Goal: Task Accomplishment & Management: Manage account settings

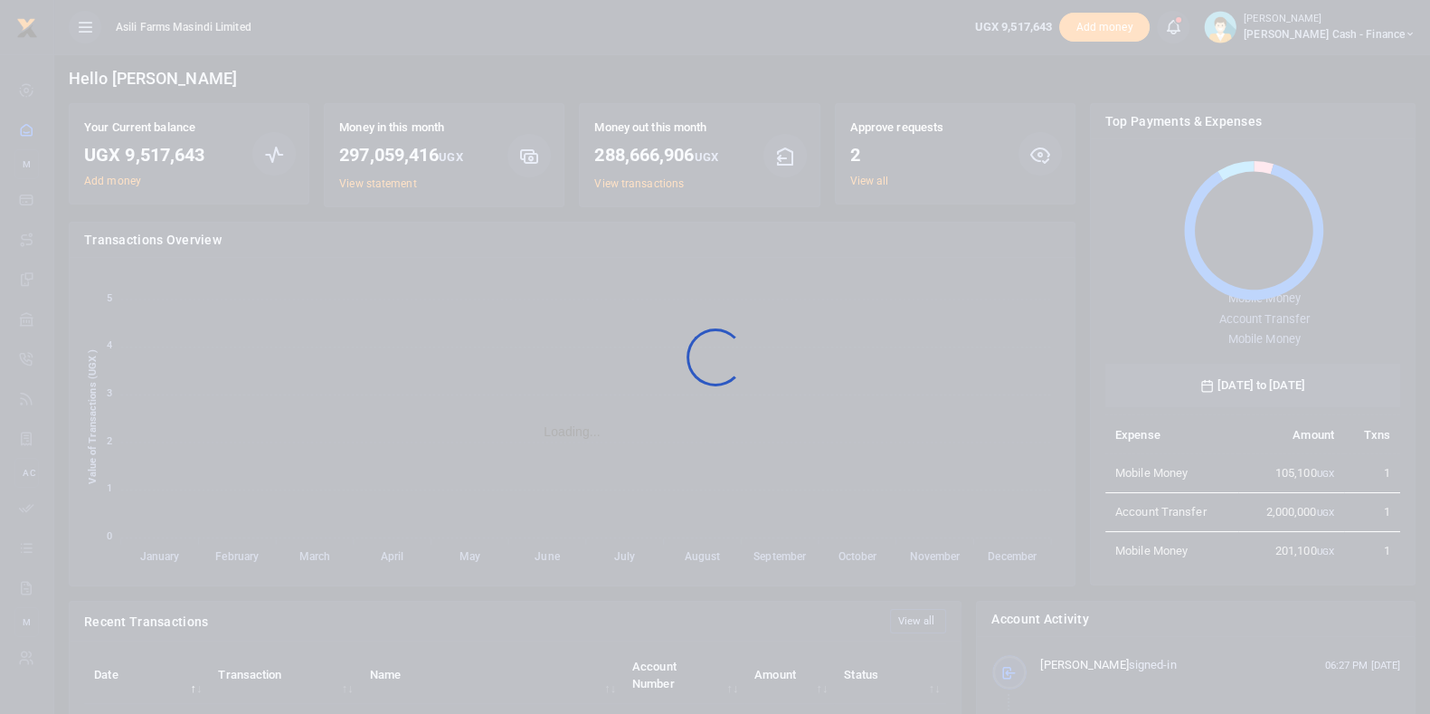
scroll to position [18, 18]
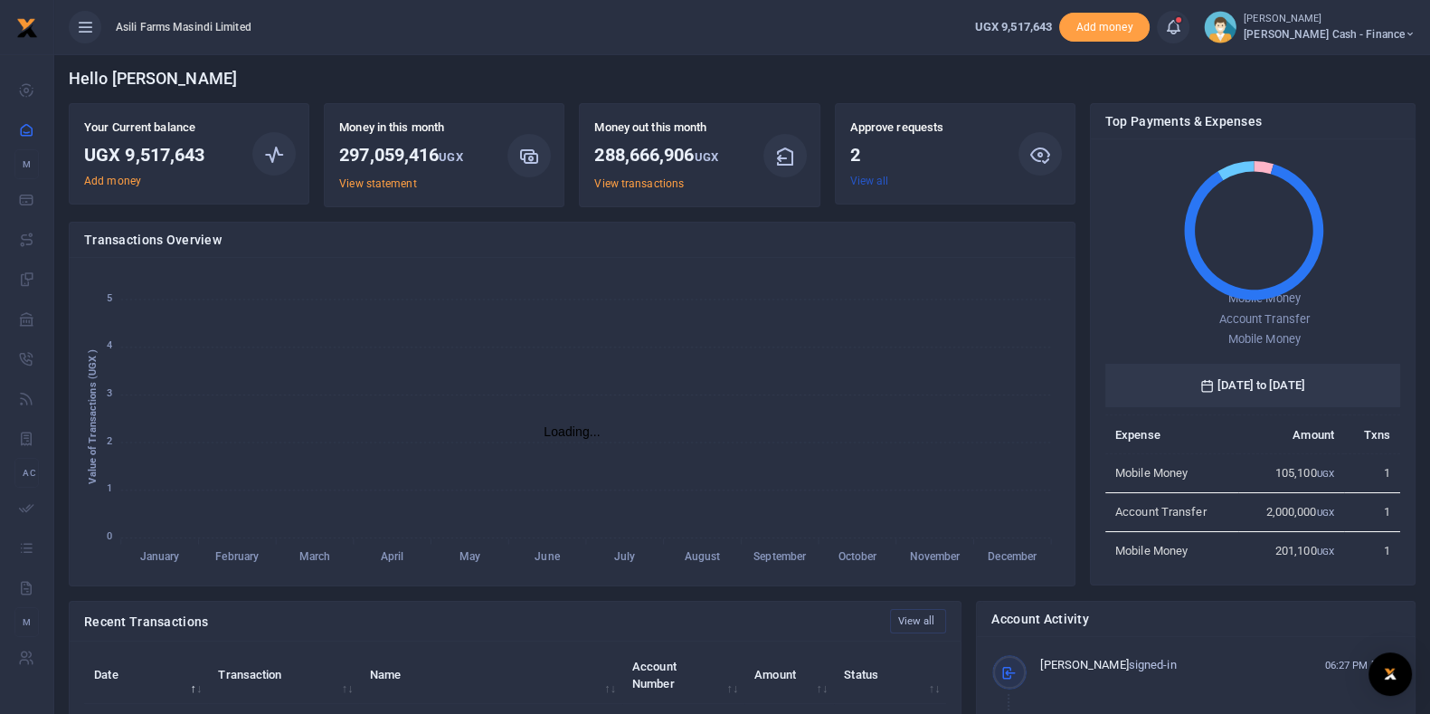
click at [863, 184] on link "View all" at bounding box center [869, 181] width 39 height 13
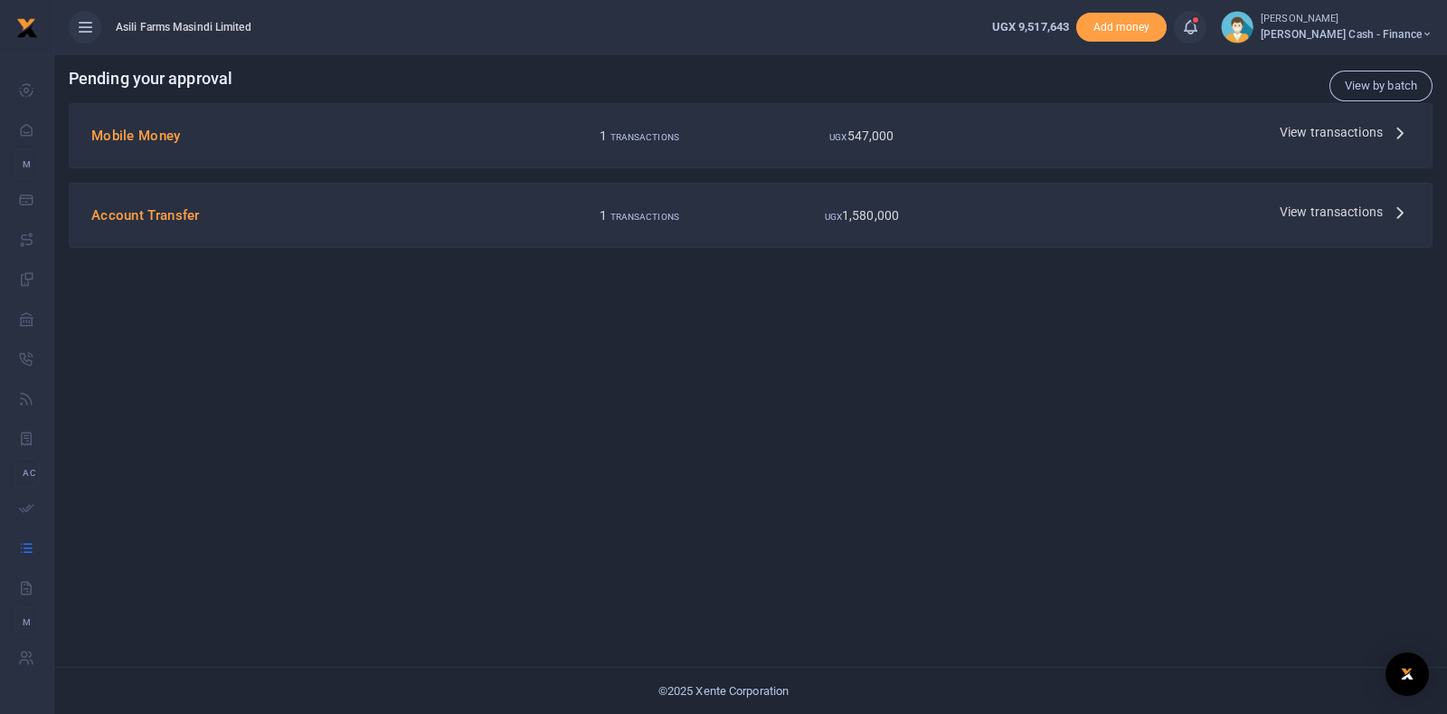
click at [1275, 127] on div "View transactions" at bounding box center [1345, 131] width 145 height 27
click at [1302, 124] on span "View transactions" at bounding box center [1331, 132] width 103 height 20
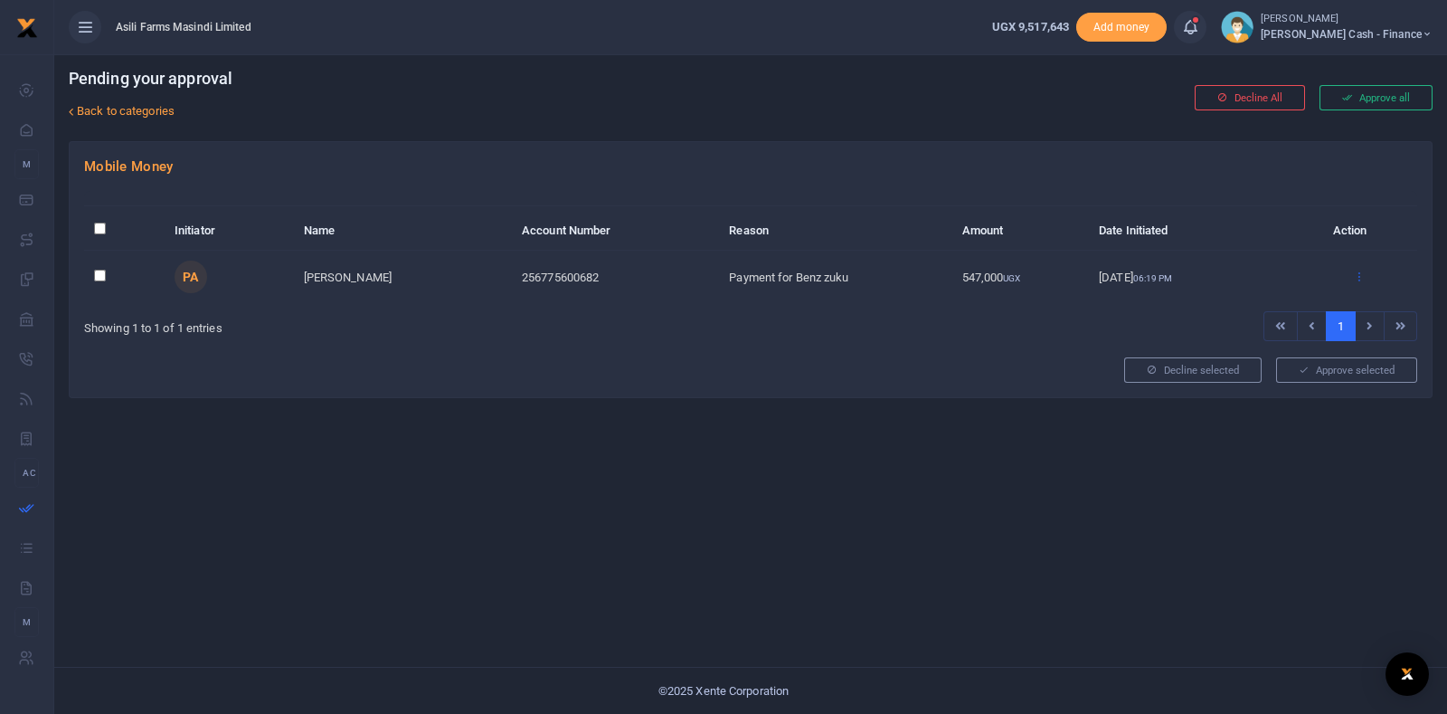
click at [1360, 273] on icon at bounding box center [1359, 276] width 12 height 13
click at [1248, 298] on link "Approve" at bounding box center [1292, 305] width 143 height 25
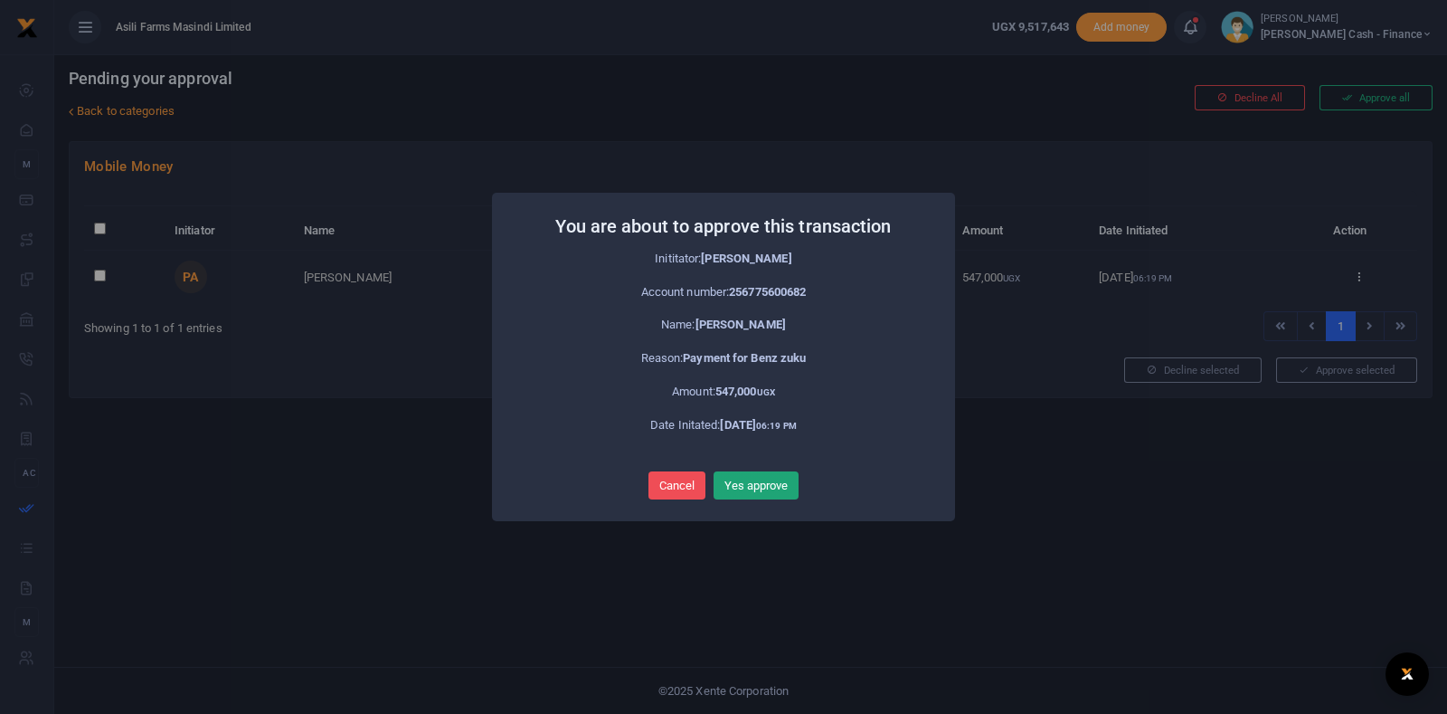
click at [773, 478] on button "Yes approve" at bounding box center [756, 485] width 85 height 29
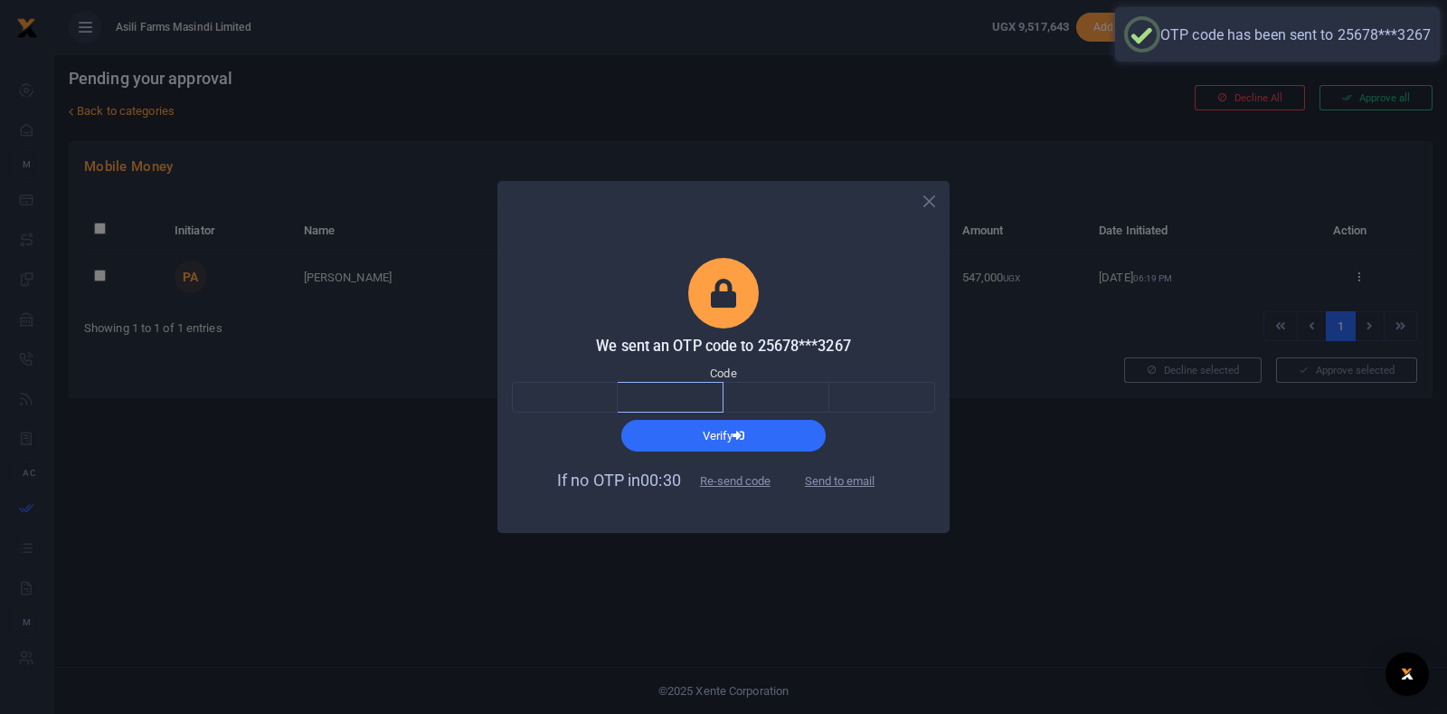
click at [621, 387] on input "text" at bounding box center [671, 397] width 106 height 31
click at [602, 394] on input "text" at bounding box center [565, 397] width 106 height 31
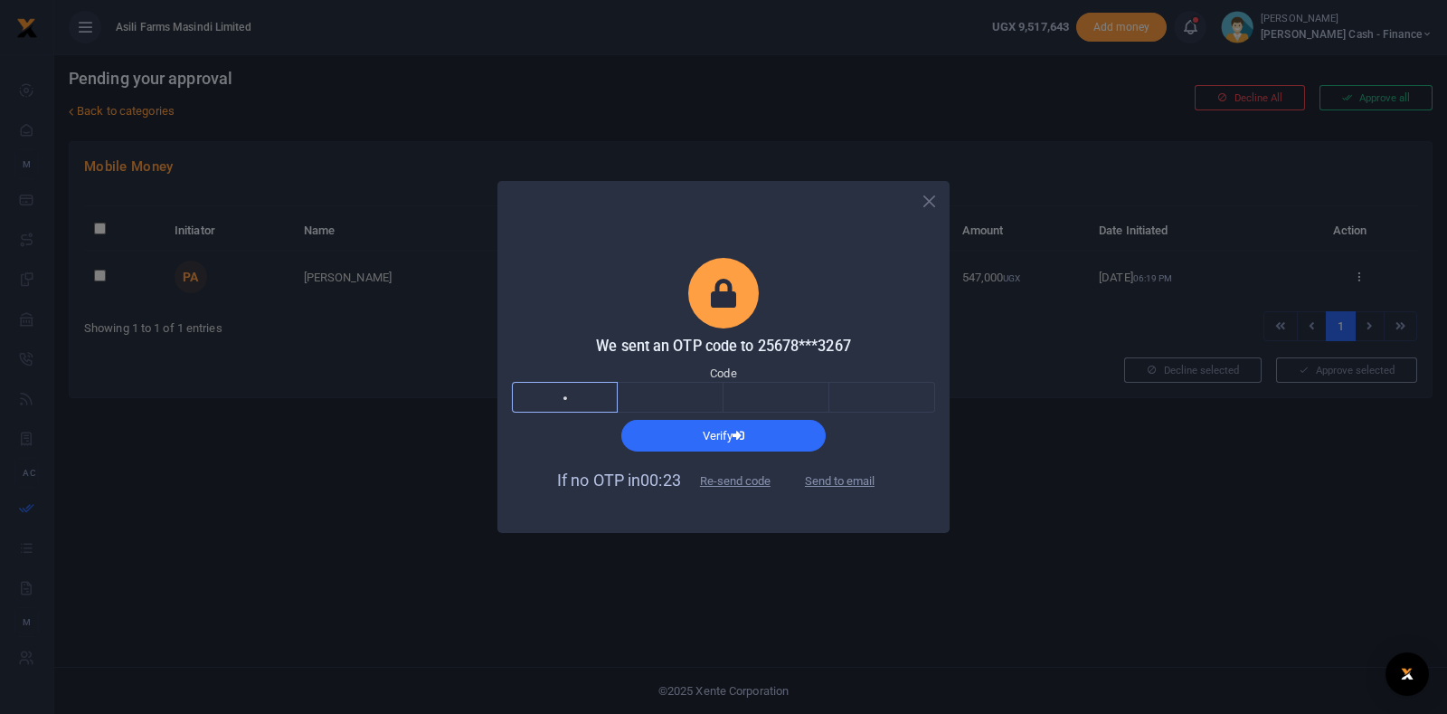
type input "5"
type input "4"
type input "6"
type input "2"
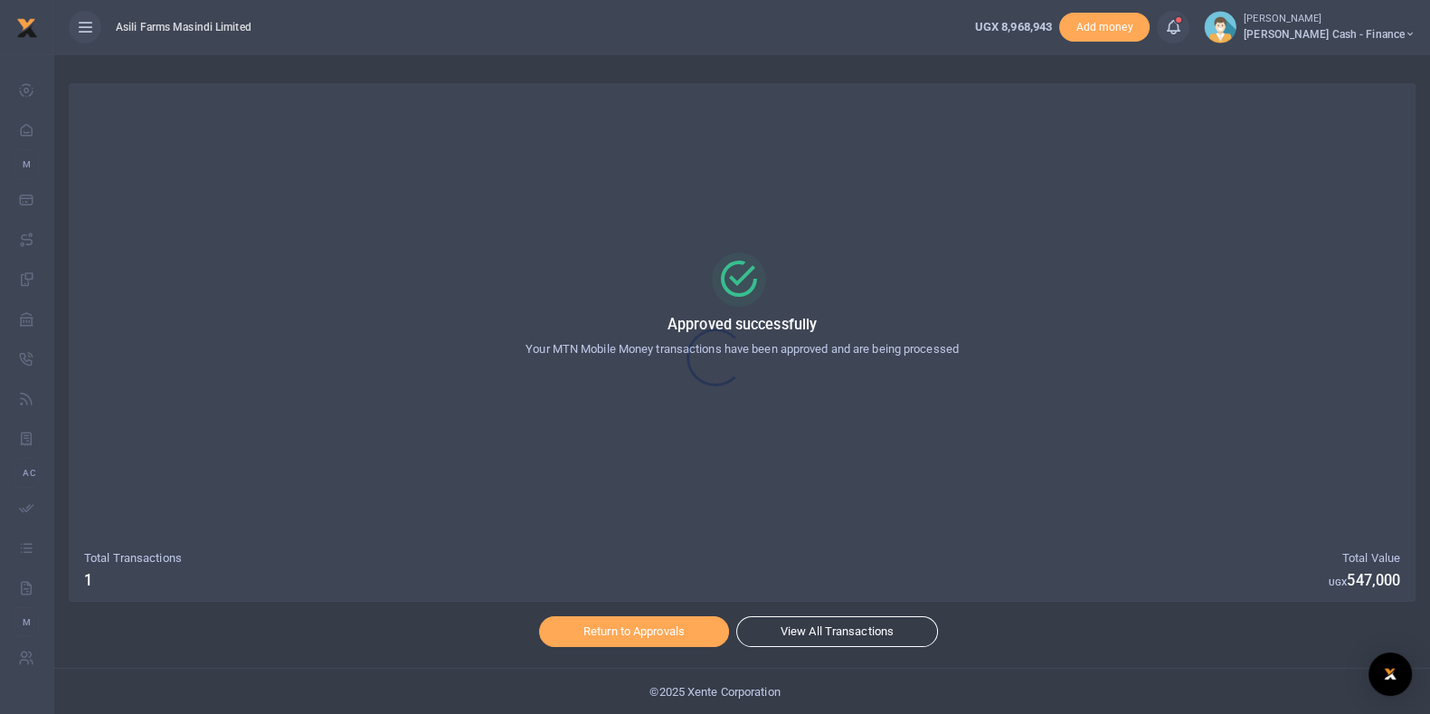
click at [673, 631] on div at bounding box center [715, 357] width 1430 height 714
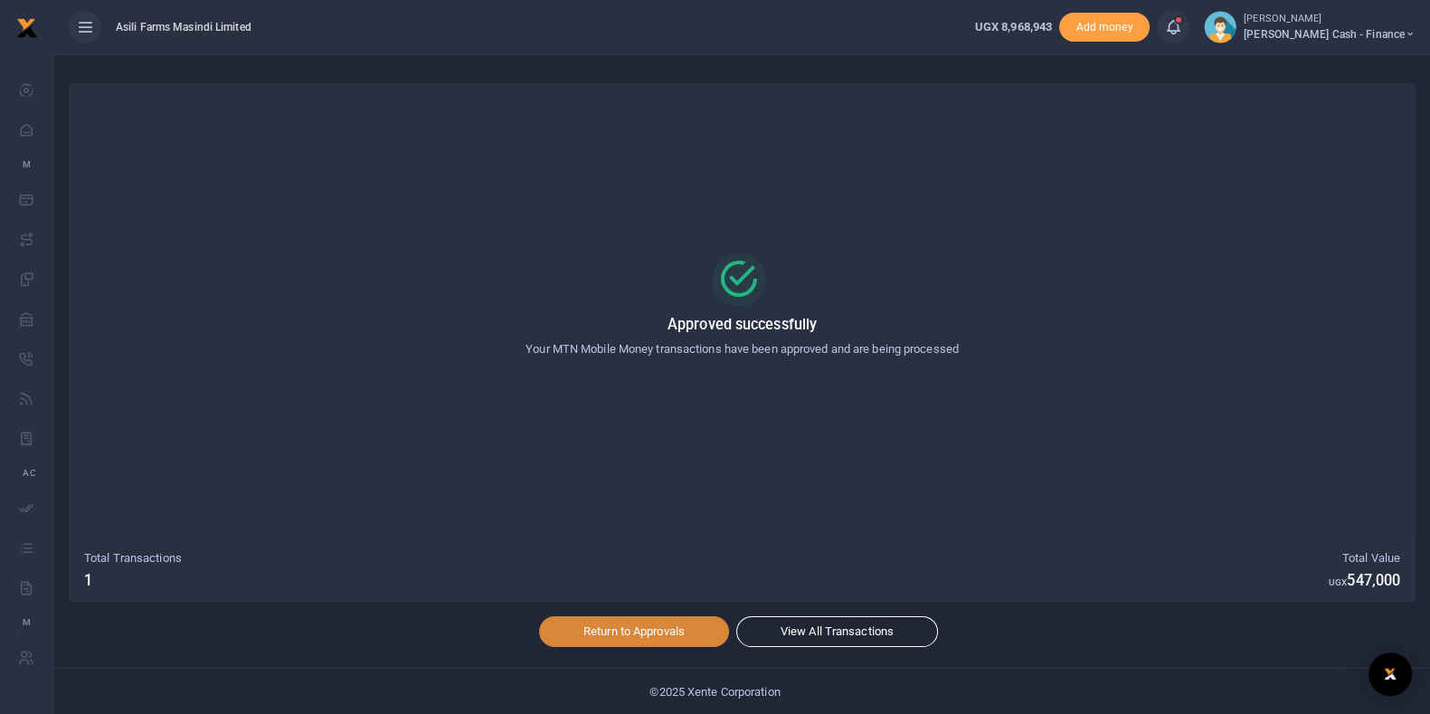
click at [673, 631] on link "Return to Approvals" at bounding box center [634, 631] width 190 height 31
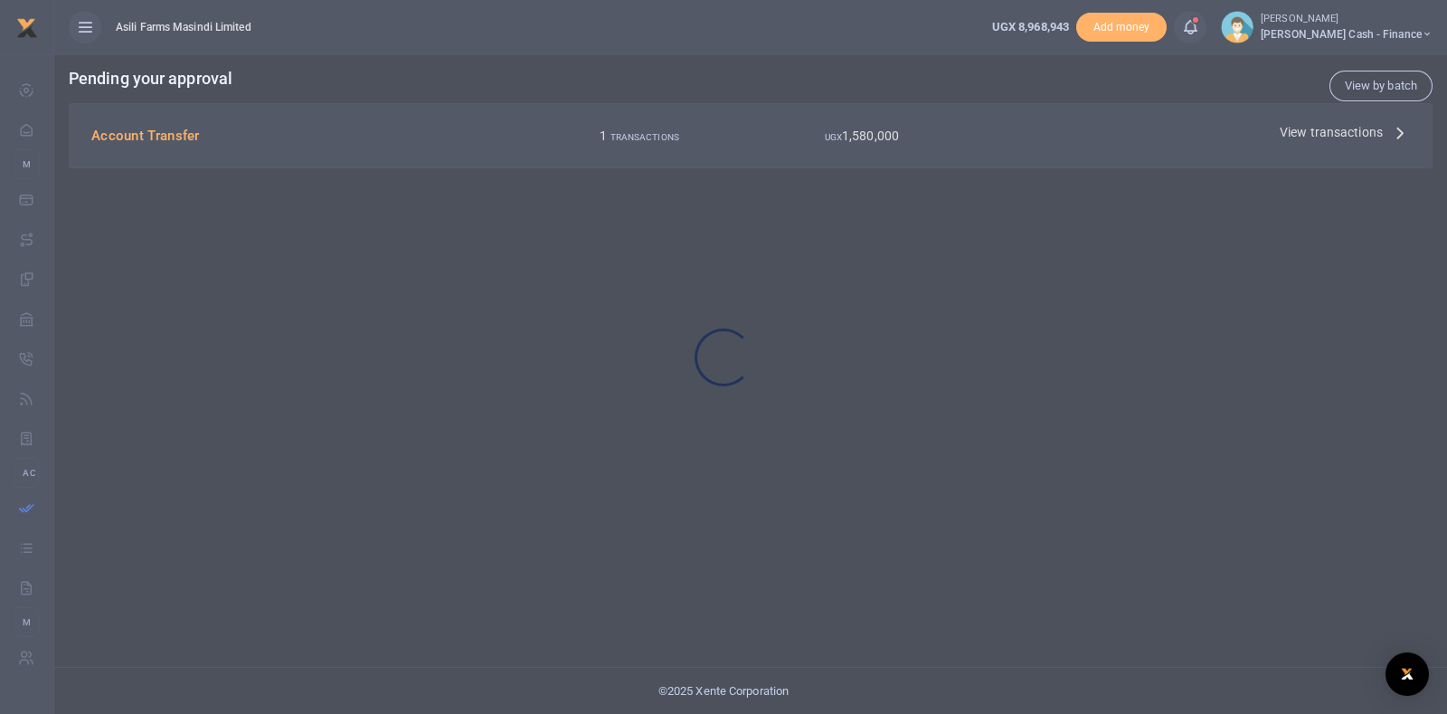
click at [1330, 130] on div at bounding box center [723, 357] width 1447 height 714
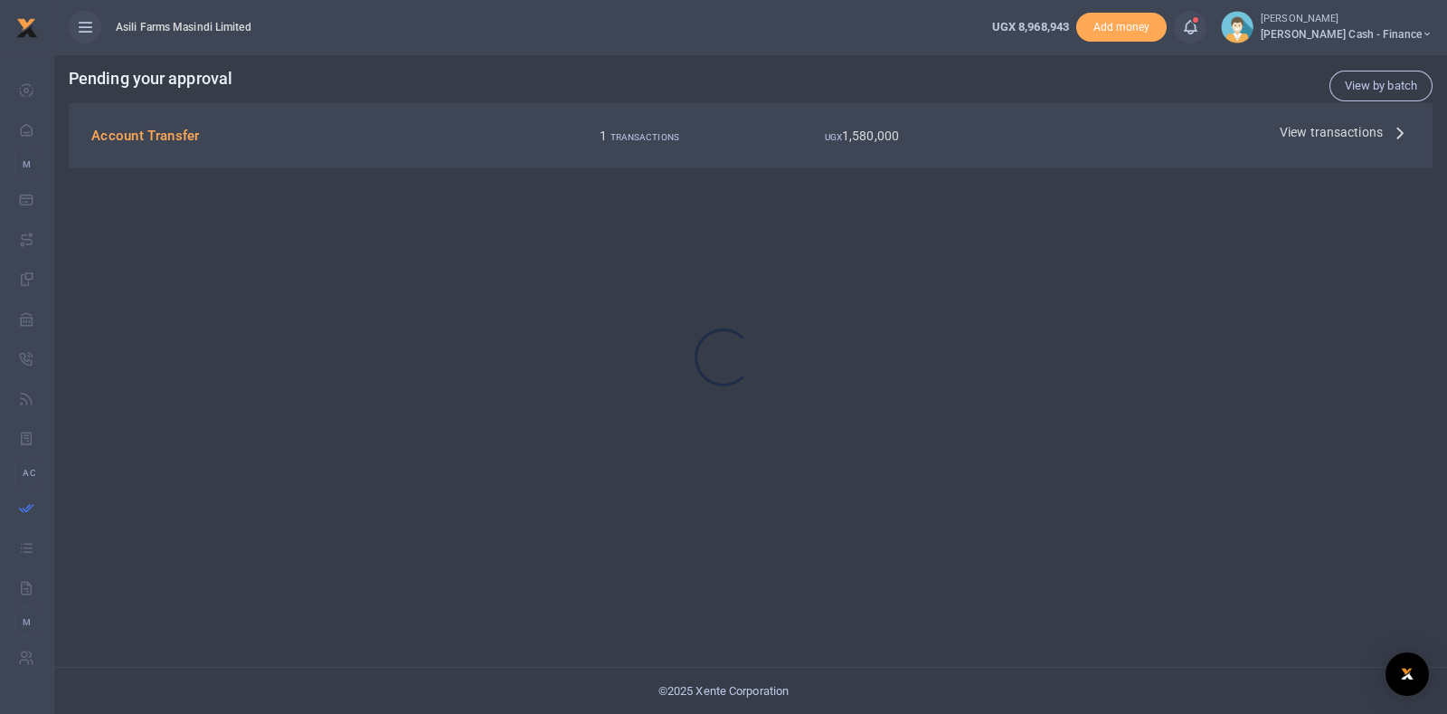
click at [1327, 133] on div at bounding box center [723, 357] width 1447 height 714
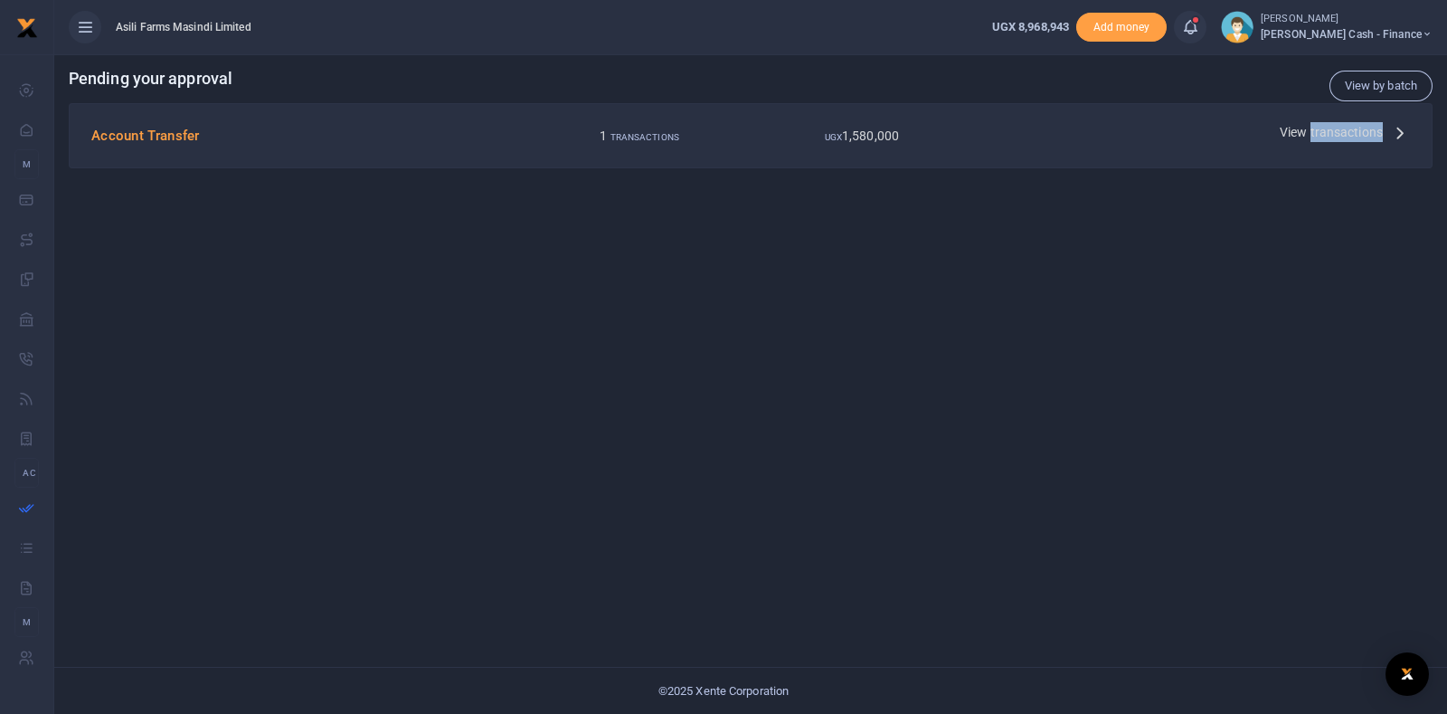
click at [1325, 132] on span "View transactions" at bounding box center [1331, 132] width 103 height 20
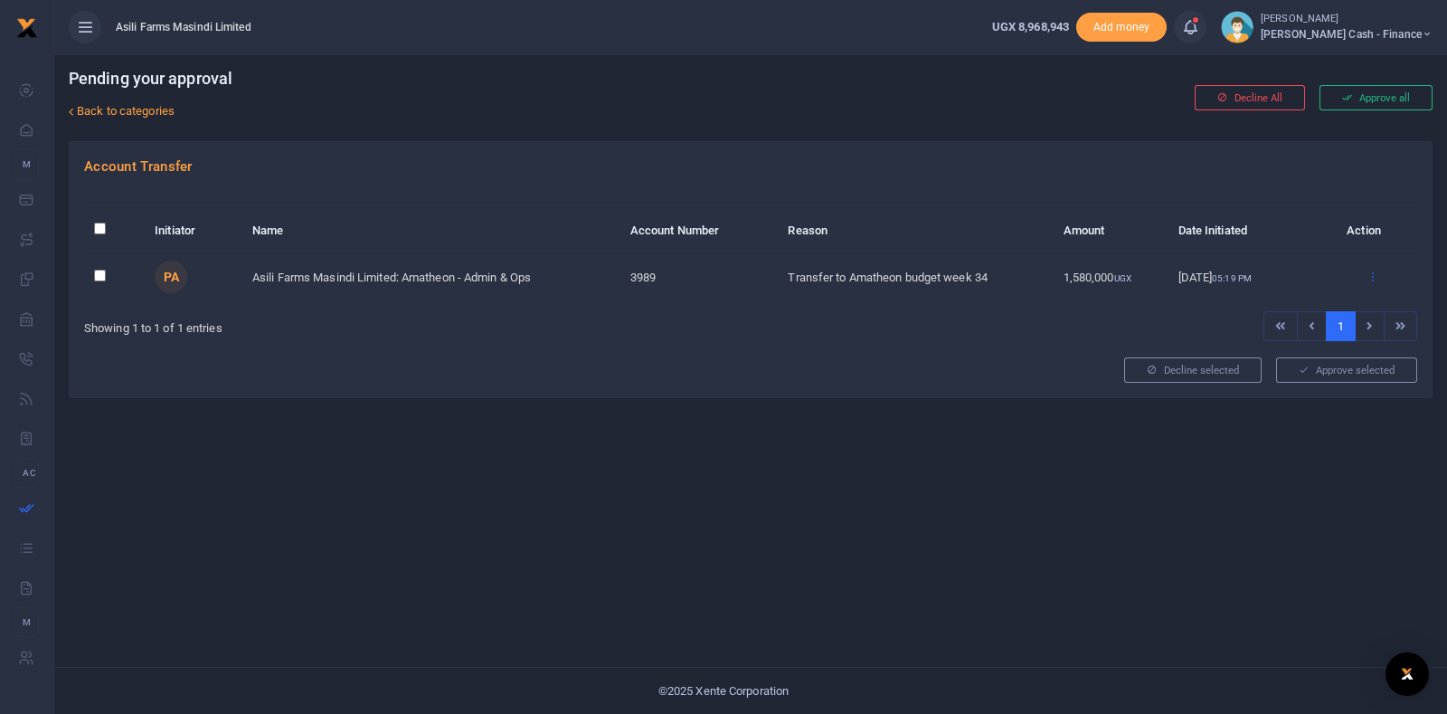
click at [1373, 274] on icon at bounding box center [1373, 276] width 12 height 13
click at [704, 106] on link "Back to categories" at bounding box center [518, 111] width 909 height 31
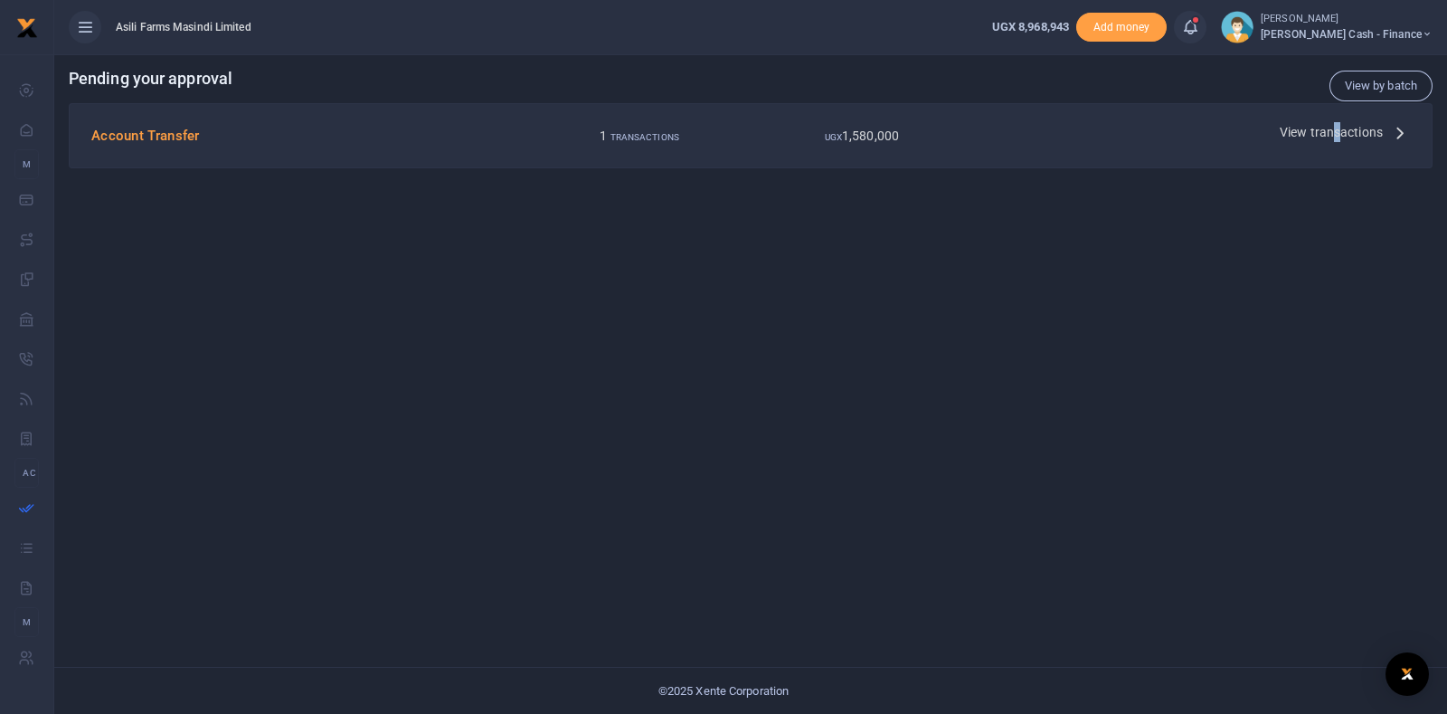
click at [1337, 128] on span "View transactions" at bounding box center [1331, 132] width 103 height 20
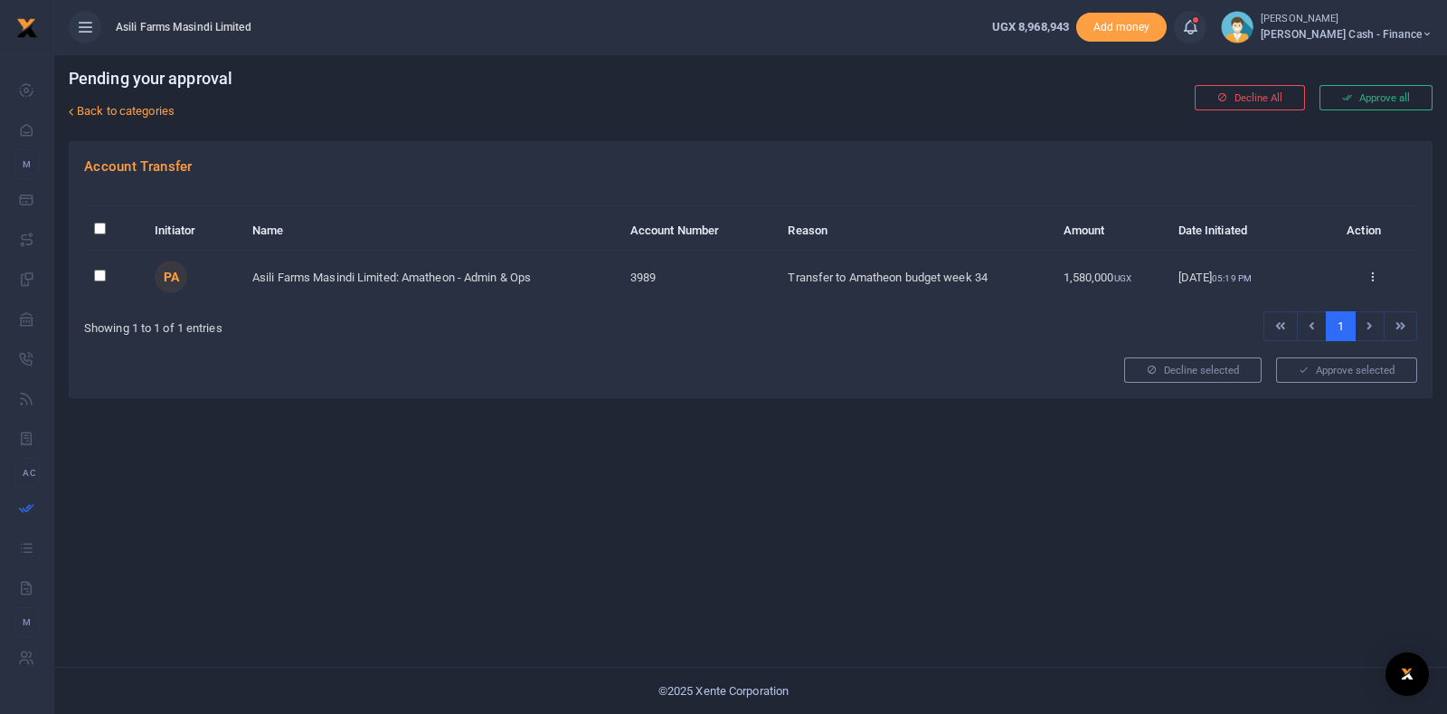
click at [99, 221] on th "\a \a : activate to sort column descending" at bounding box center [114, 231] width 61 height 39
click at [97, 225] on input "\a \a : activate to sort column descending" at bounding box center [100, 229] width 12 height 12
checkbox input "true"
click at [1355, 358] on button "Approve selected (1)" at bounding box center [1341, 369] width 154 height 25
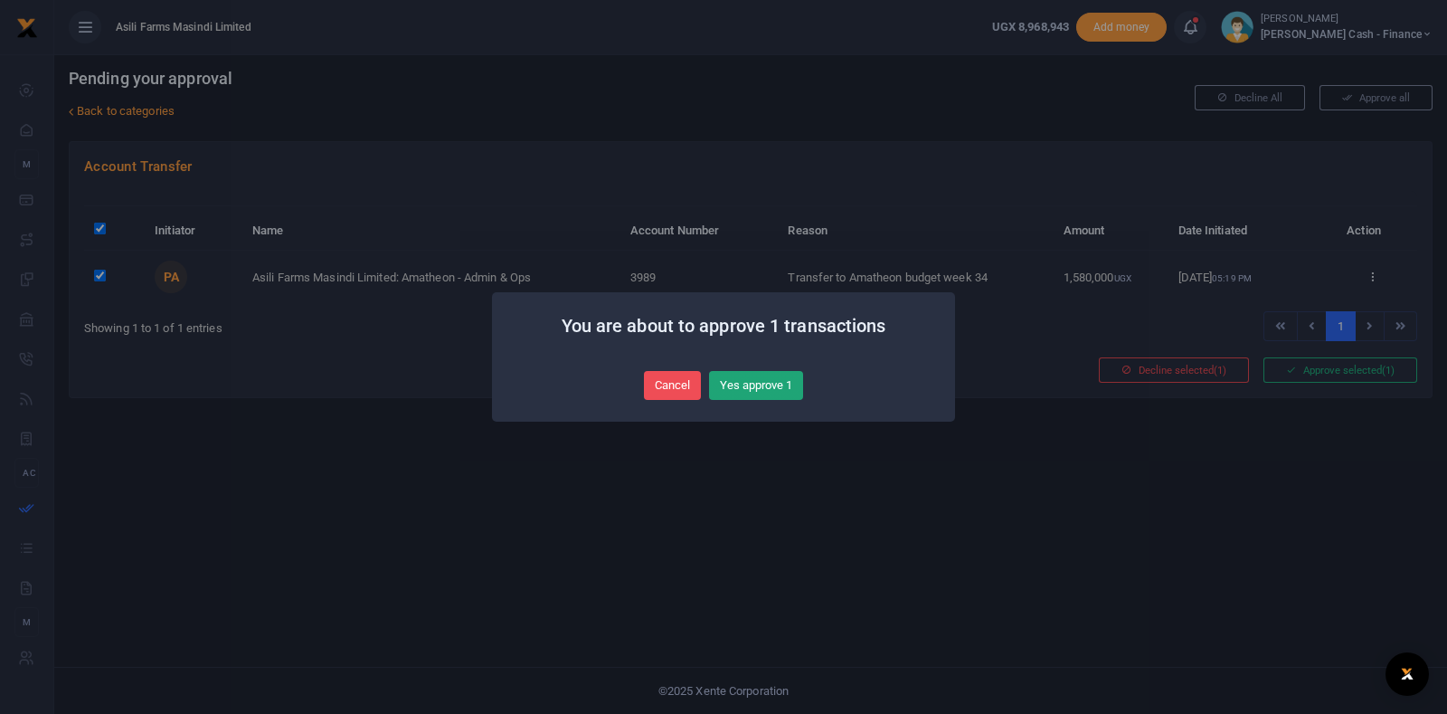
click at [773, 383] on button "Yes approve 1" at bounding box center [756, 385] width 94 height 29
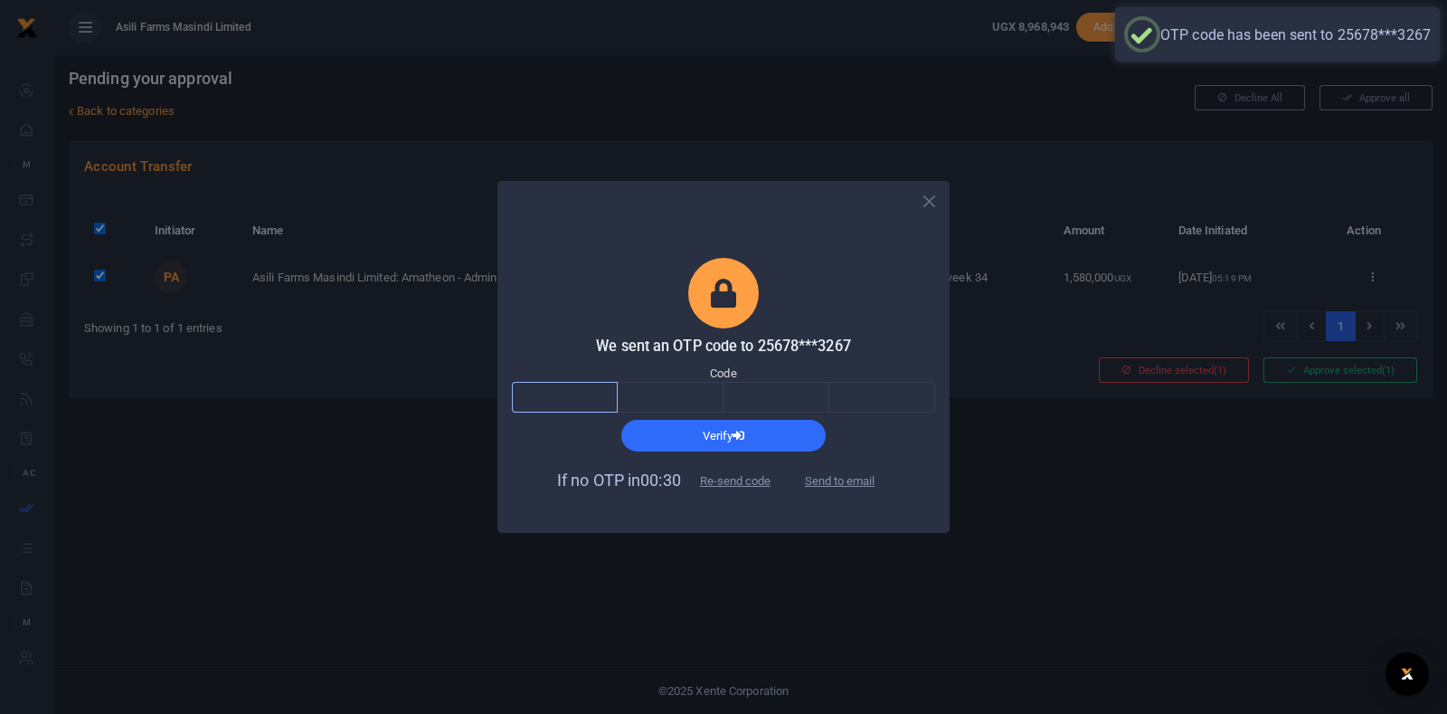
drag, startPoint x: 583, startPoint y: 400, endPoint x: 560, endPoint y: 411, distance: 25.9
click at [583, 400] on input "text" at bounding box center [565, 397] width 106 height 31
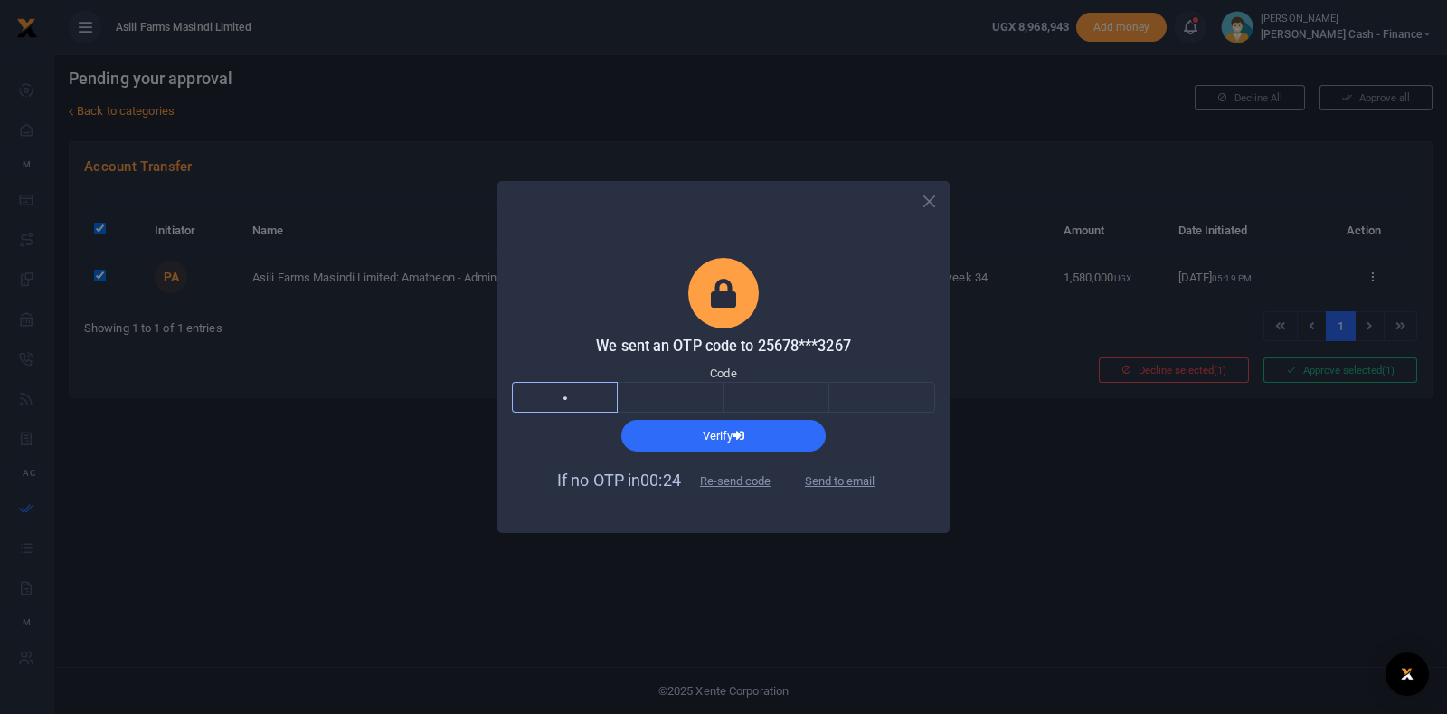
type input "4"
type input "8"
type input "1"
